Goal: Transaction & Acquisition: Obtain resource

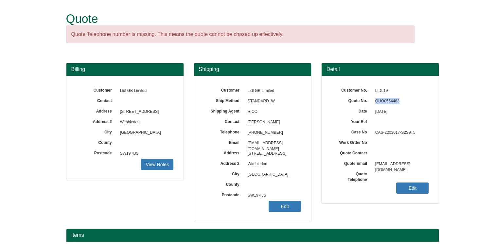
drag, startPoint x: 402, startPoint y: 103, endPoint x: 375, endPoint y: 103, distance: 26.2
click at [375, 103] on span "QUO0554483" at bounding box center [400, 101] width 57 height 10
copy span "QUO0554483"
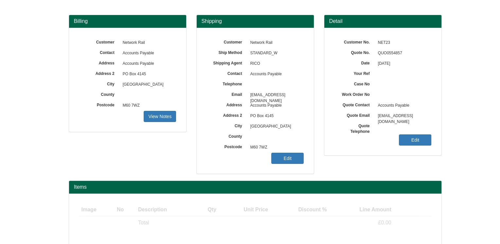
scroll to position [73, 0]
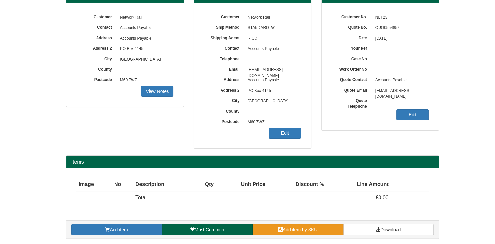
click at [296, 228] on span "Add item by SKU" at bounding box center [300, 229] width 35 height 5
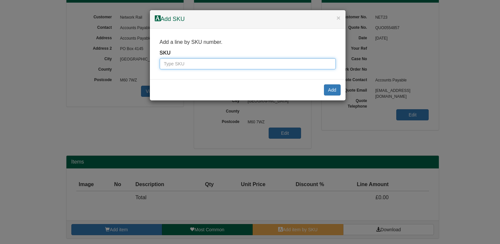
click at [243, 63] on input "text" at bounding box center [248, 63] width 176 height 11
type input "9900004"
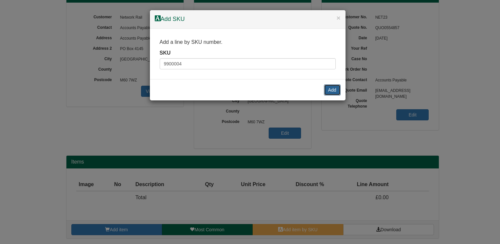
click at [333, 88] on button "Add" at bounding box center [332, 89] width 17 height 11
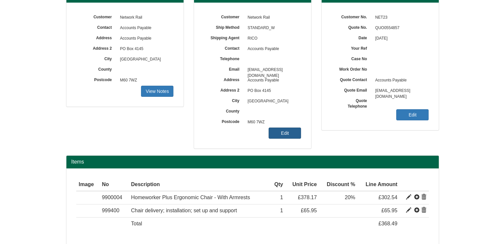
click at [285, 131] on link "Edit" at bounding box center [284, 133] width 32 height 11
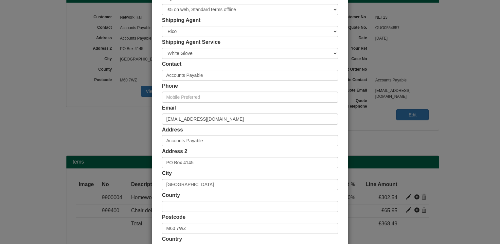
scroll to position [33, 0]
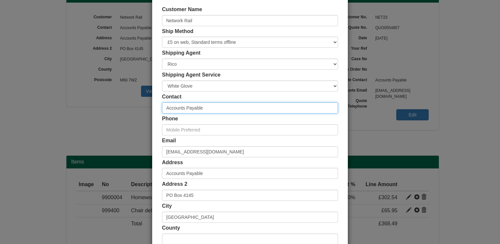
drag, startPoint x: 210, startPoint y: 105, endPoint x: 137, endPoint y: 113, distance: 72.8
click at [140, 112] on div "× Shipping Customer Name Network Rail Ship Method Free of Charge £5 Flat Rate £…" at bounding box center [250, 122] width 500 height 244
type input "Lynne Casciani"
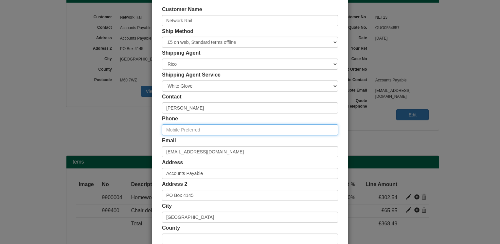
click at [224, 133] on input "text" at bounding box center [250, 129] width 176 height 11
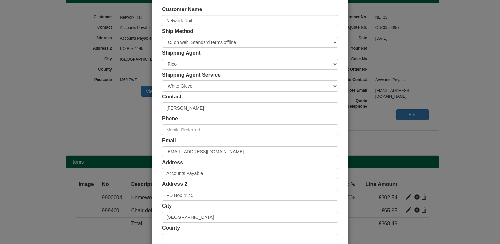
click at [227, 117] on div "Phone" at bounding box center [250, 125] width 176 height 20
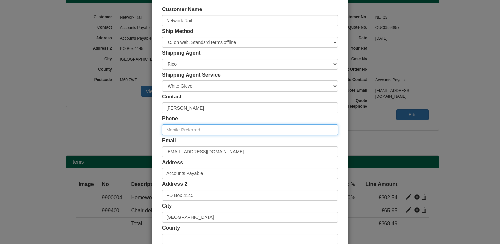
click at [212, 128] on input "text" at bounding box center [250, 129] width 176 height 11
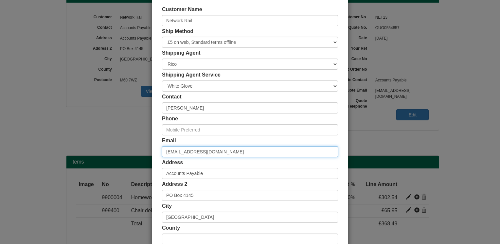
drag, startPoint x: 246, startPoint y: 149, endPoint x: 137, endPoint y: 151, distance: 109.2
click at [137, 151] on div "× Shipping Customer Name Network Rail Ship Method Free of Charge £5 Flat Rate £…" at bounding box center [250, 122] width 500 height 244
paste input "Lynne.Casciani@networkrail.co.uk"
type input "Lynne.Casciani@networkrail.co.uk"
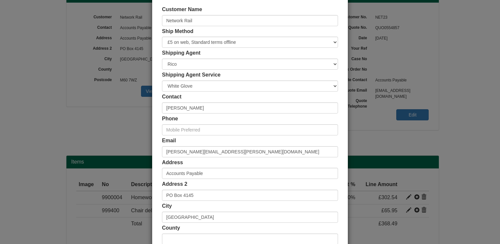
click at [154, 127] on div "Customer Name Network Rail Ship Method Free of Charge £5 Flat Rate £7.50 Flat R…" at bounding box center [250, 147] width 196 height 302
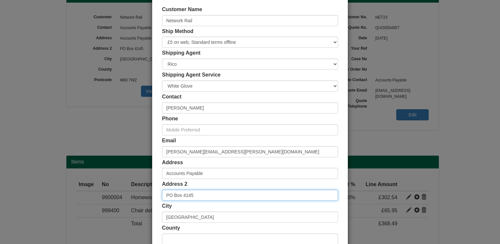
drag, startPoint x: 212, startPoint y: 194, endPoint x: 187, endPoint y: 194, distance: 24.9
click at [187, 194] on input "PO Box 4145" at bounding box center [250, 195] width 176 height 11
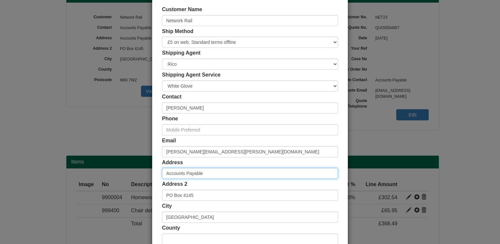
drag, startPoint x: 213, startPoint y: 174, endPoint x: 138, endPoint y: 173, distance: 75.5
click at [138, 173] on div "× Shipping Customer Name Network Rail Ship Method Free of Charge £5 Flat Rate £…" at bounding box center [250, 122] width 500 height 244
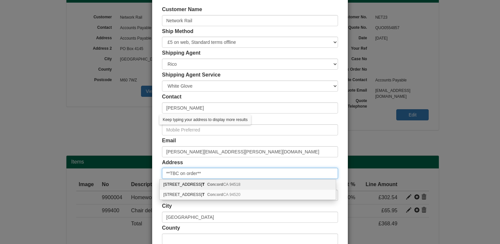
type input "**TBC on order**"
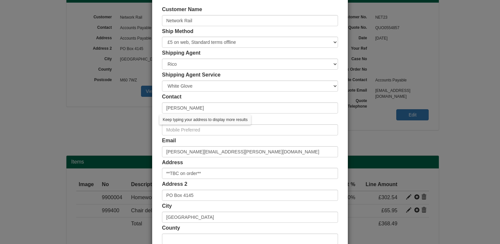
click at [156, 152] on div "Customer Name Network Rail Ship Method Free of Charge £5 Flat Rate £7.50 Flat R…" at bounding box center [250, 147] width 196 height 302
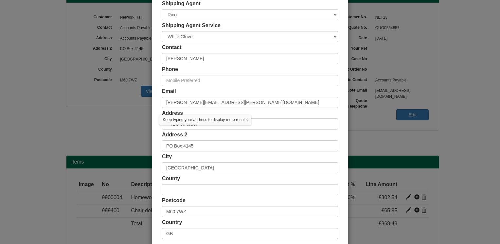
scroll to position [118, 0]
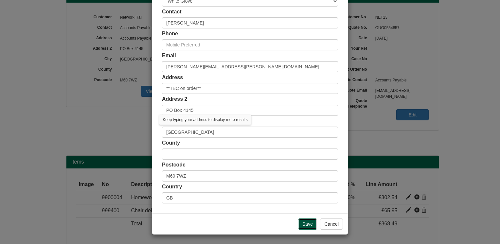
click at [301, 227] on input "Save" at bounding box center [307, 223] width 19 height 11
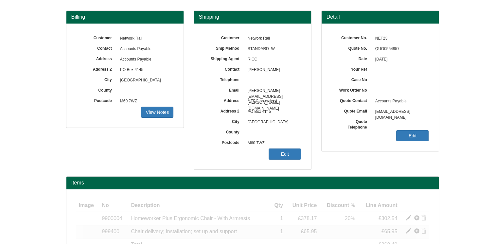
scroll to position [99, 0]
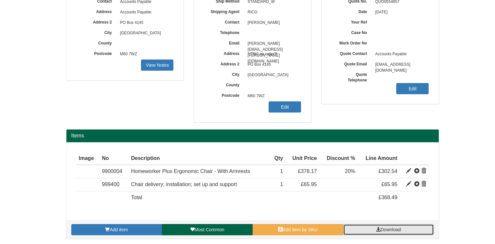
click at [400, 227] on span "Download" at bounding box center [390, 229] width 20 height 5
